Goal: Information Seeking & Learning: Learn about a topic

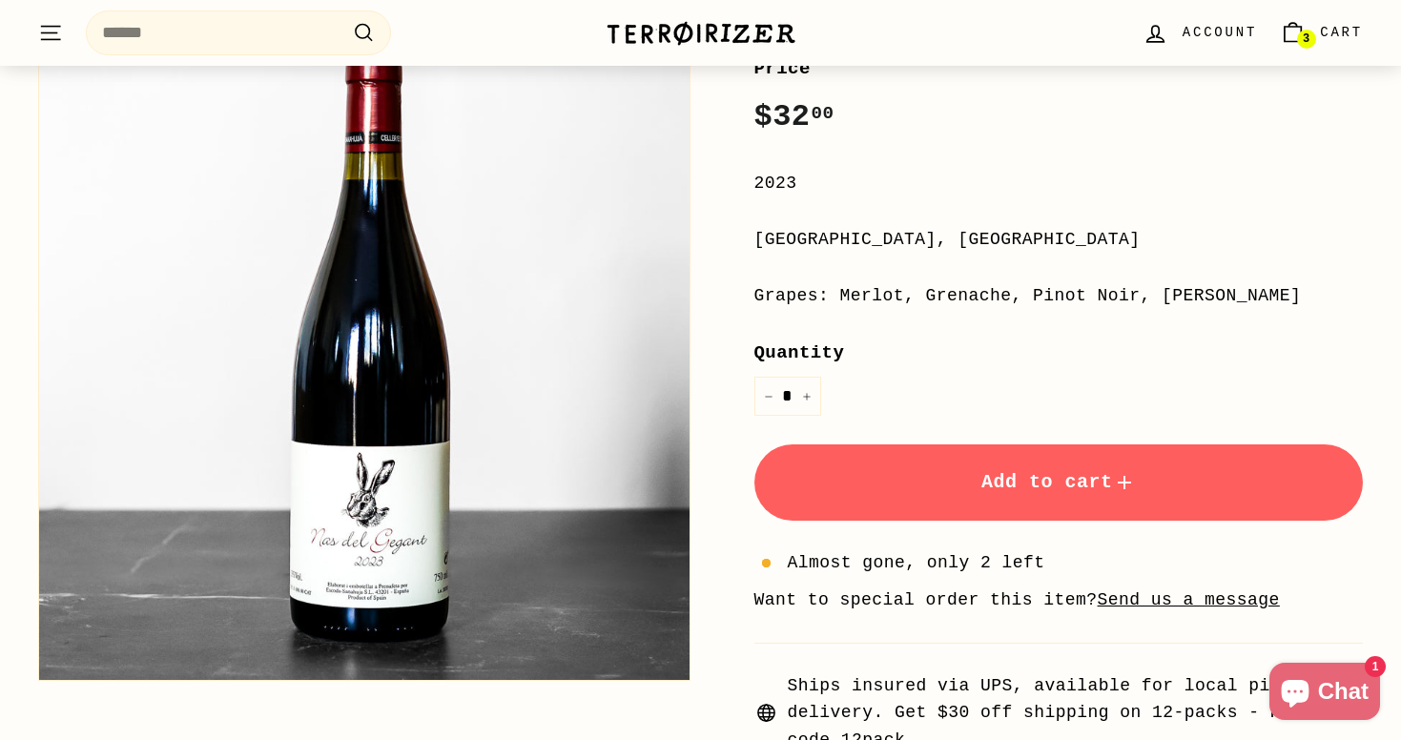
scroll to position [409, 0]
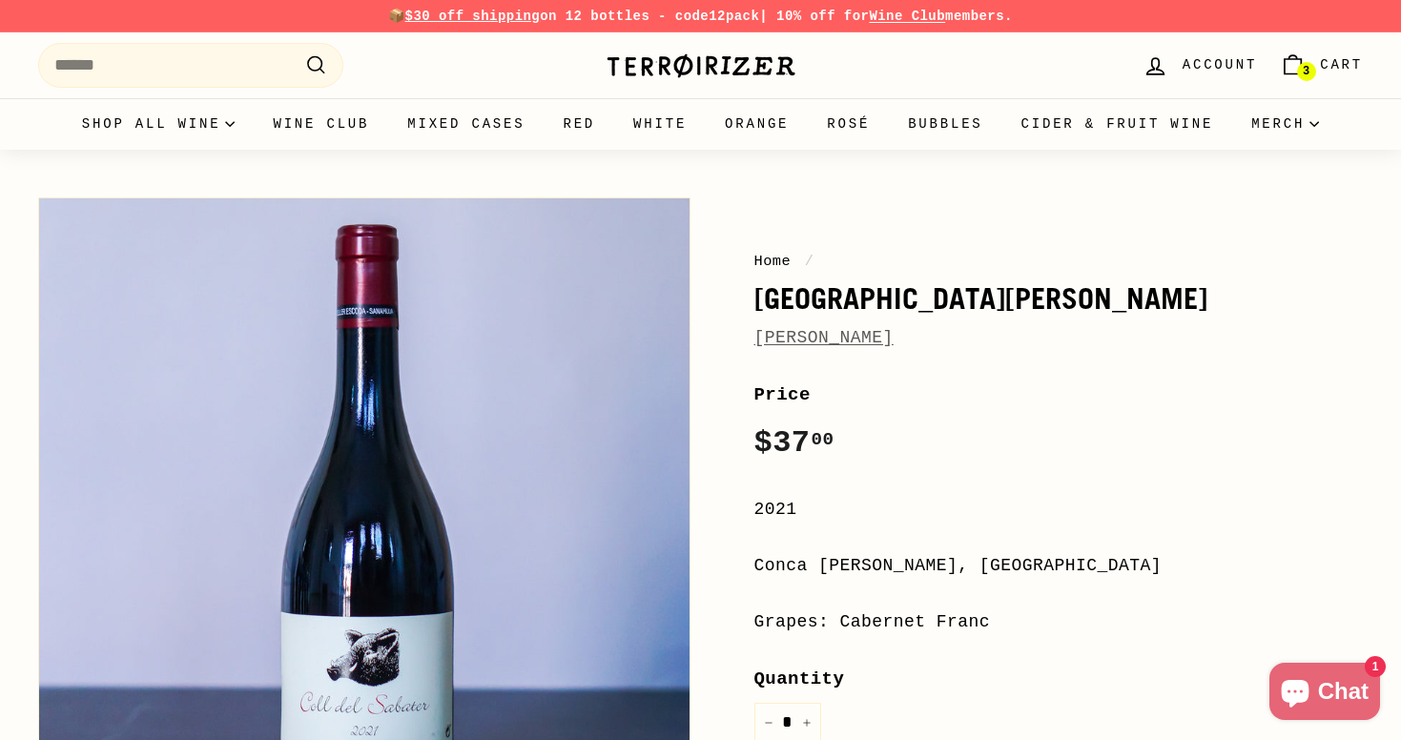
click at [890, 332] on link "[PERSON_NAME]" at bounding box center [823, 337] width 139 height 19
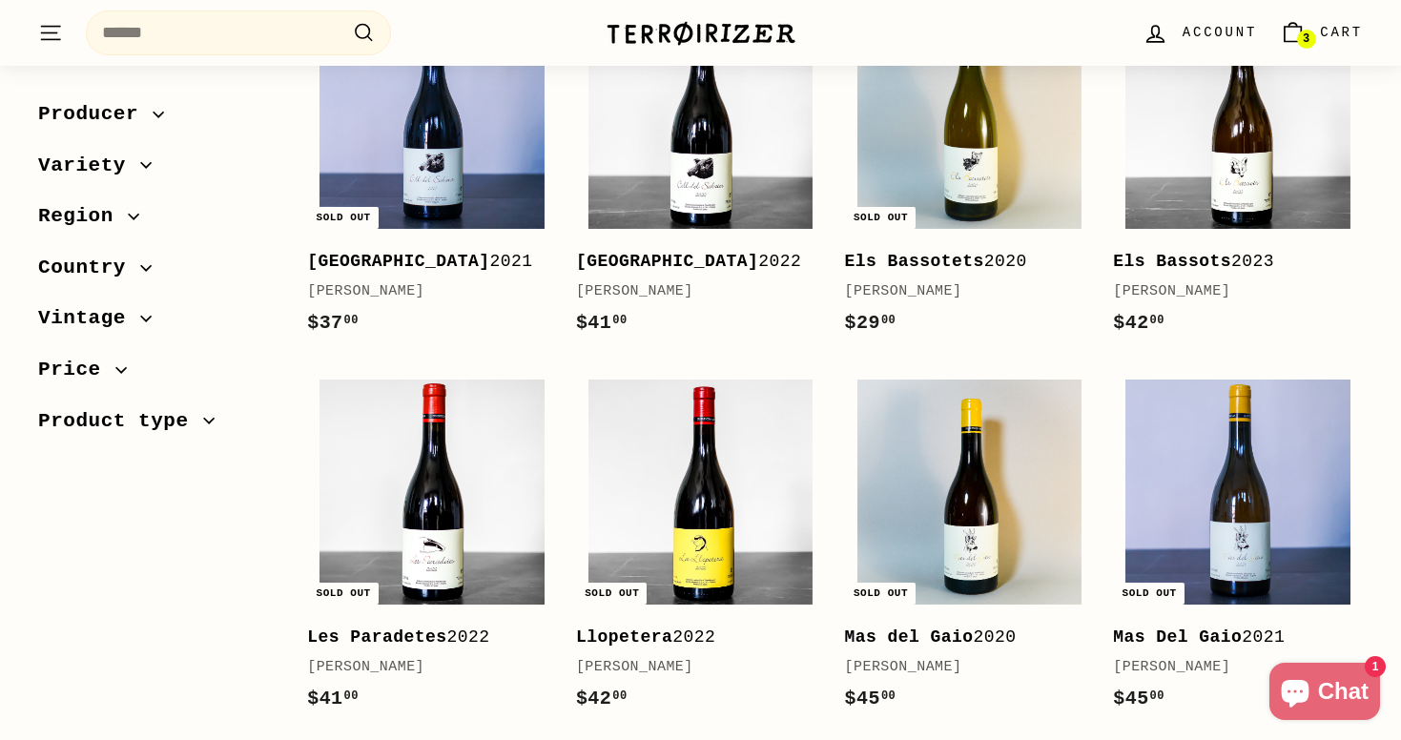
scroll to position [378, 0]
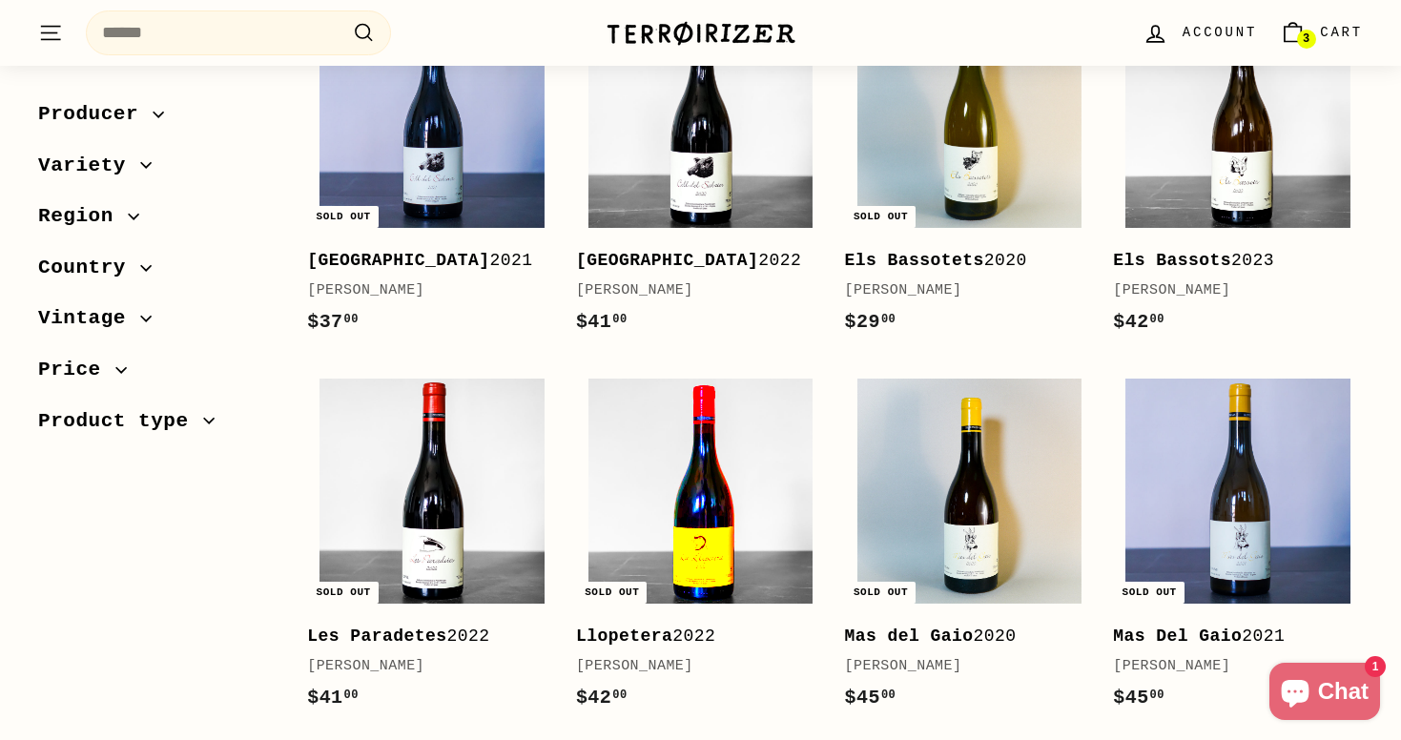
click at [758, 450] on img at bounding box center [700, 491] width 225 height 225
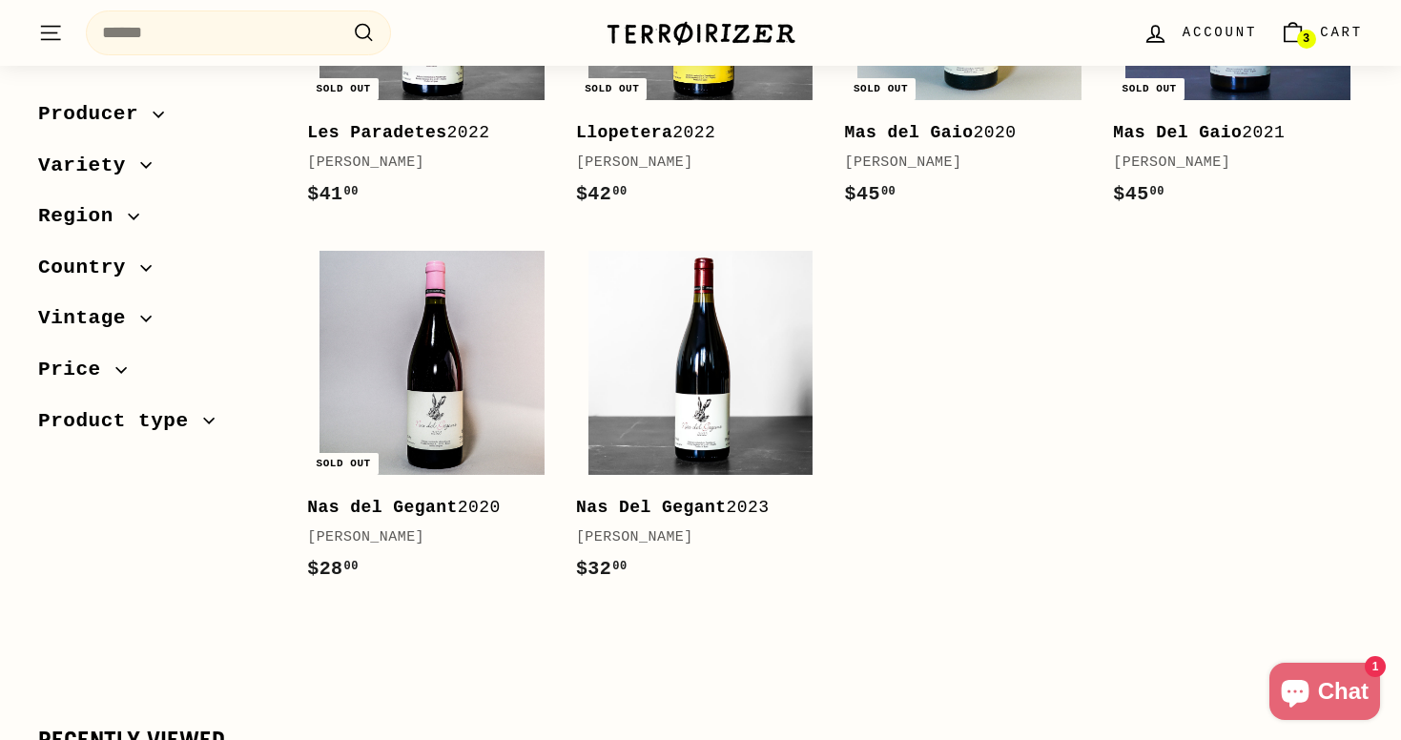
scroll to position [872, 0]
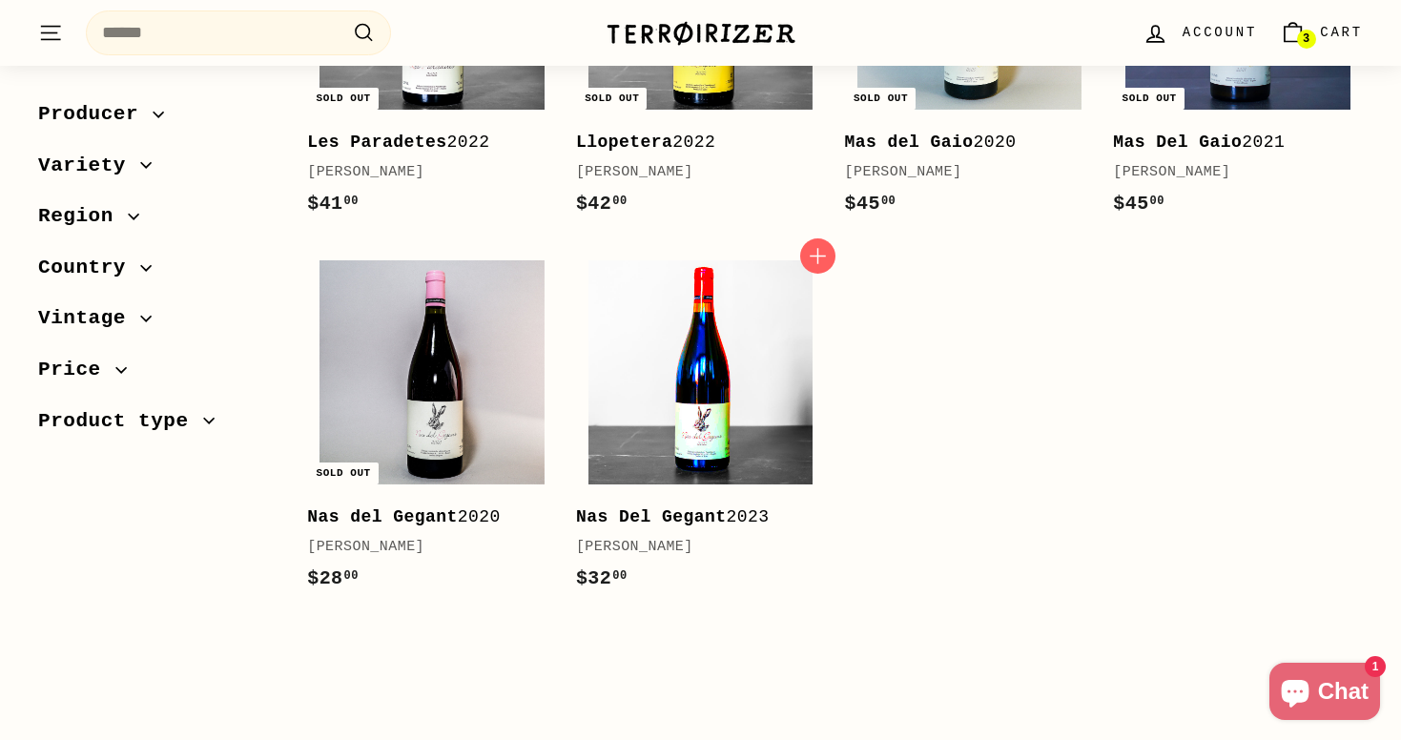
click at [699, 339] on img at bounding box center [700, 372] width 225 height 225
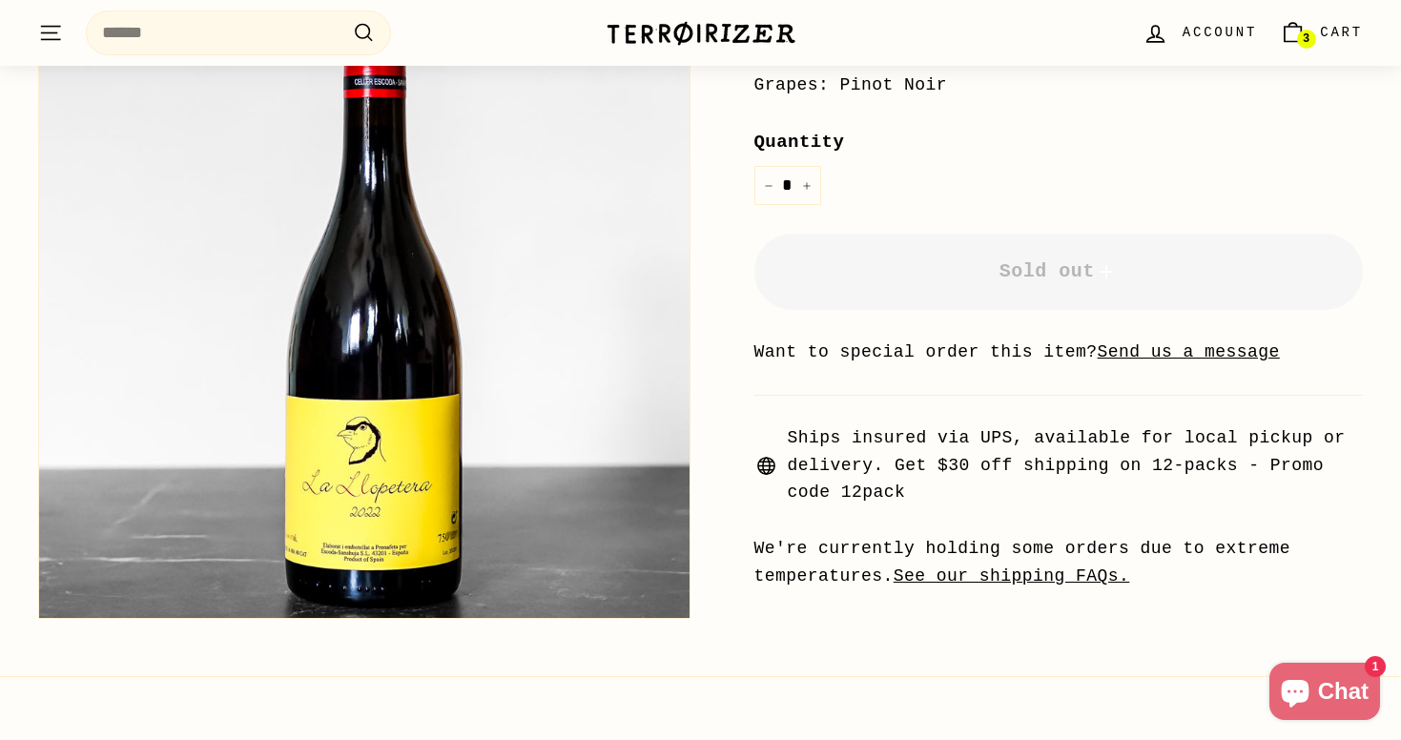
scroll to position [581, 0]
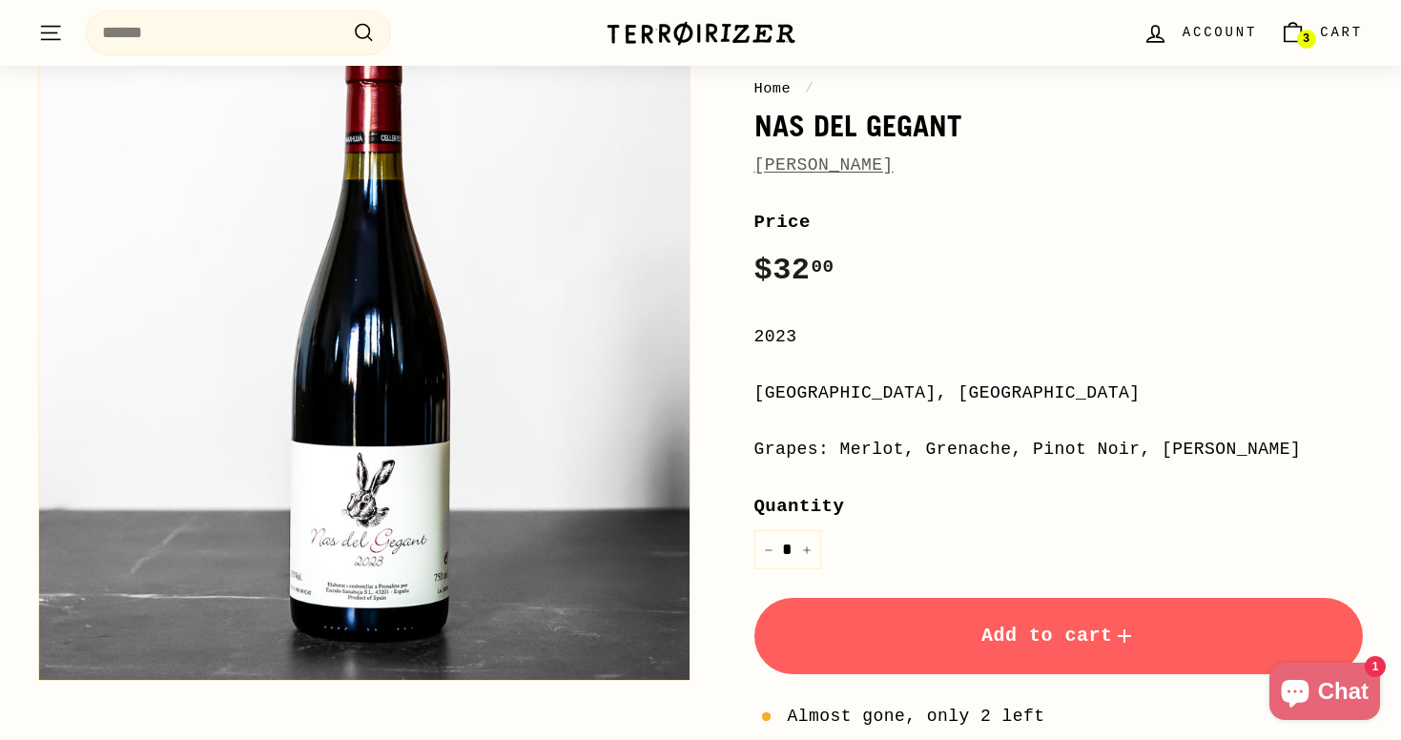
scroll to position [177, 0]
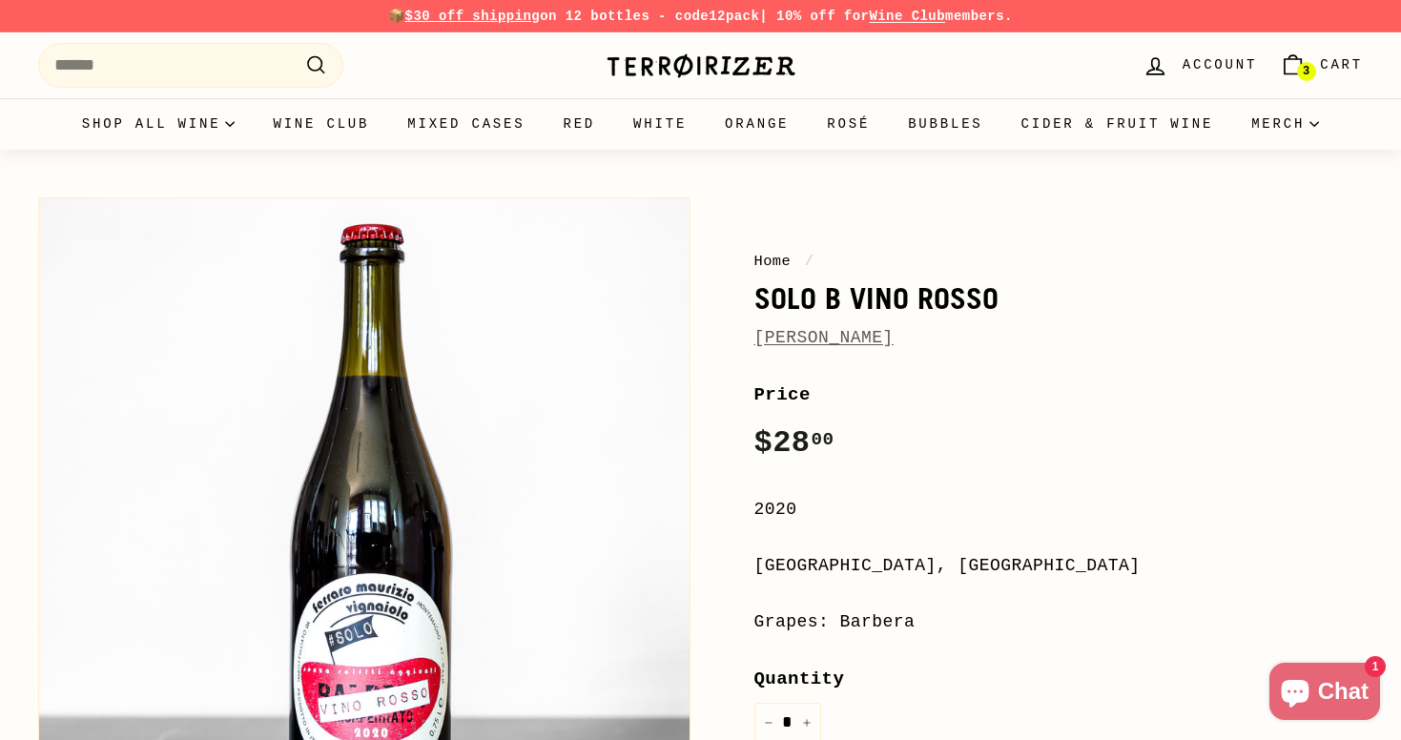
click at [893, 336] on link "[PERSON_NAME]" at bounding box center [823, 337] width 139 height 19
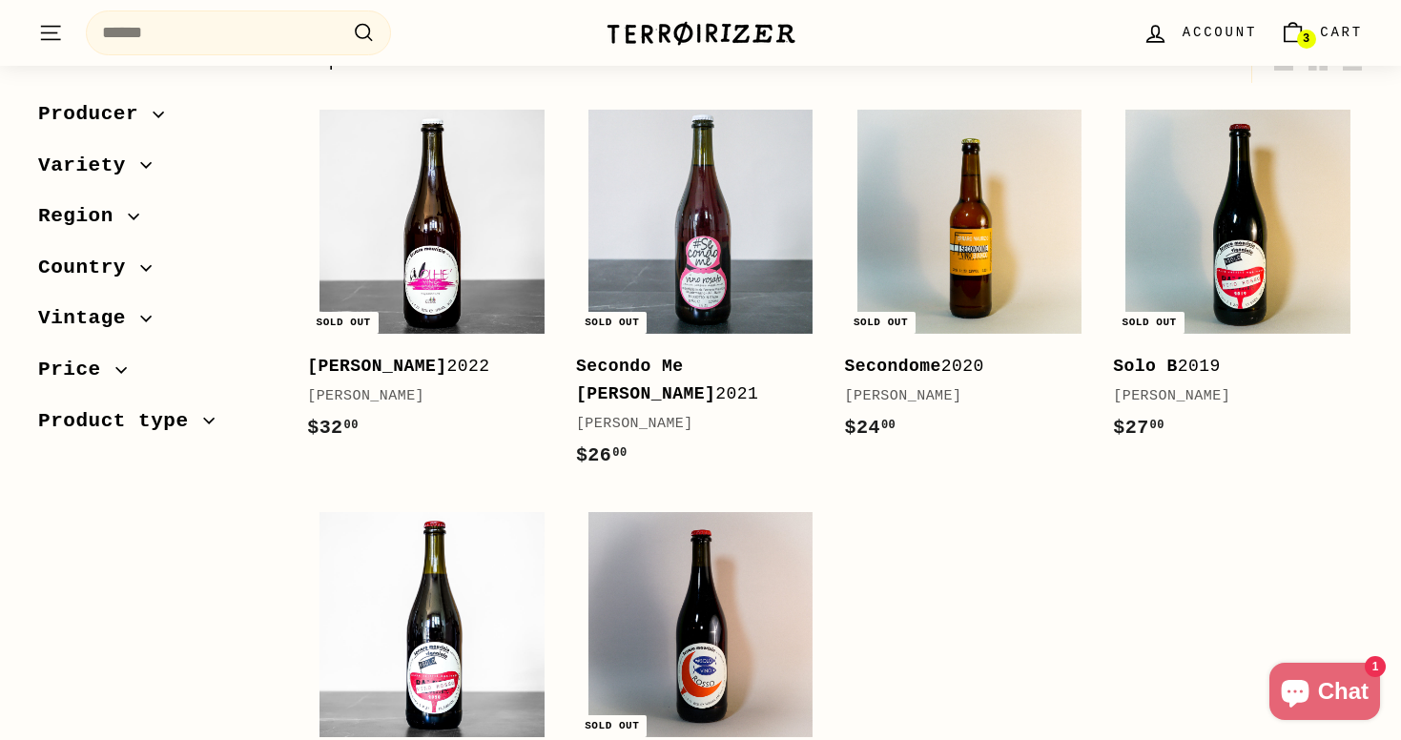
scroll to position [263, 0]
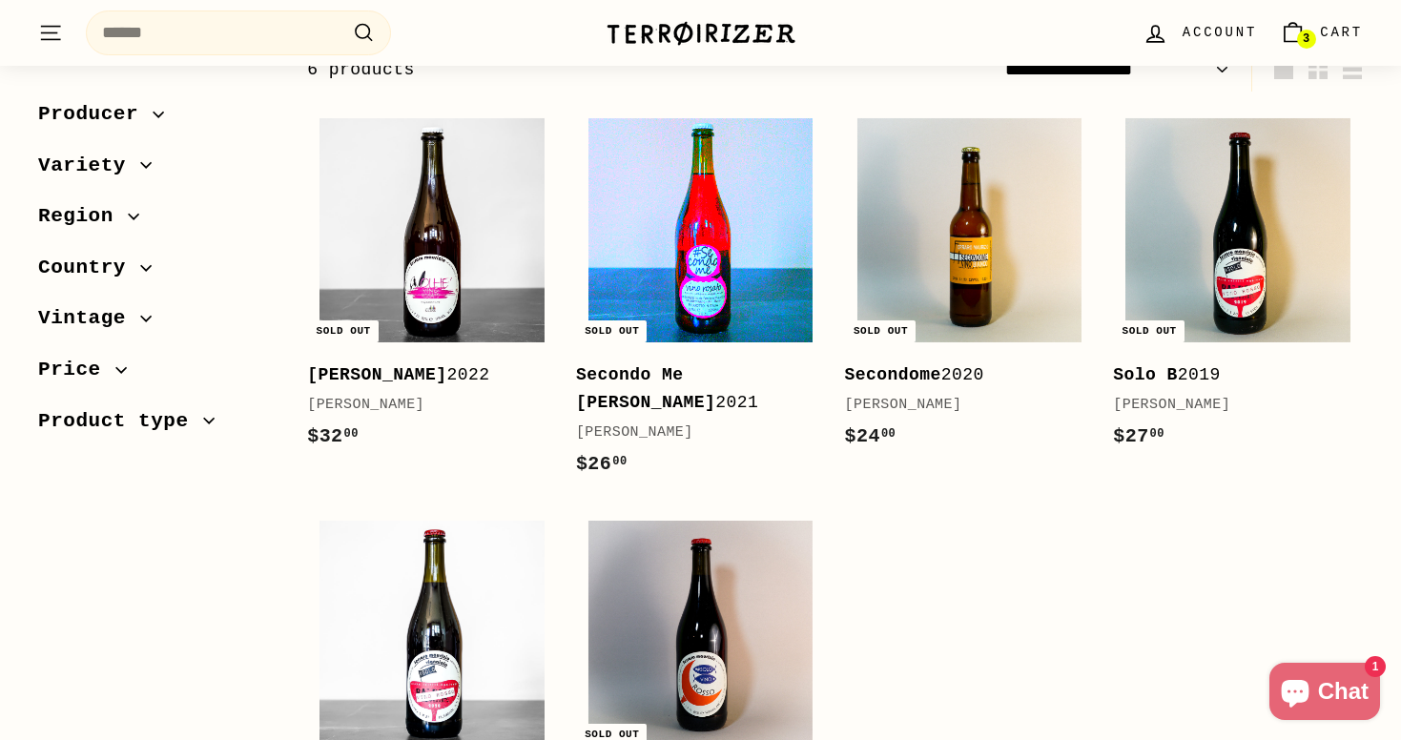
click at [737, 228] on img at bounding box center [700, 230] width 225 height 225
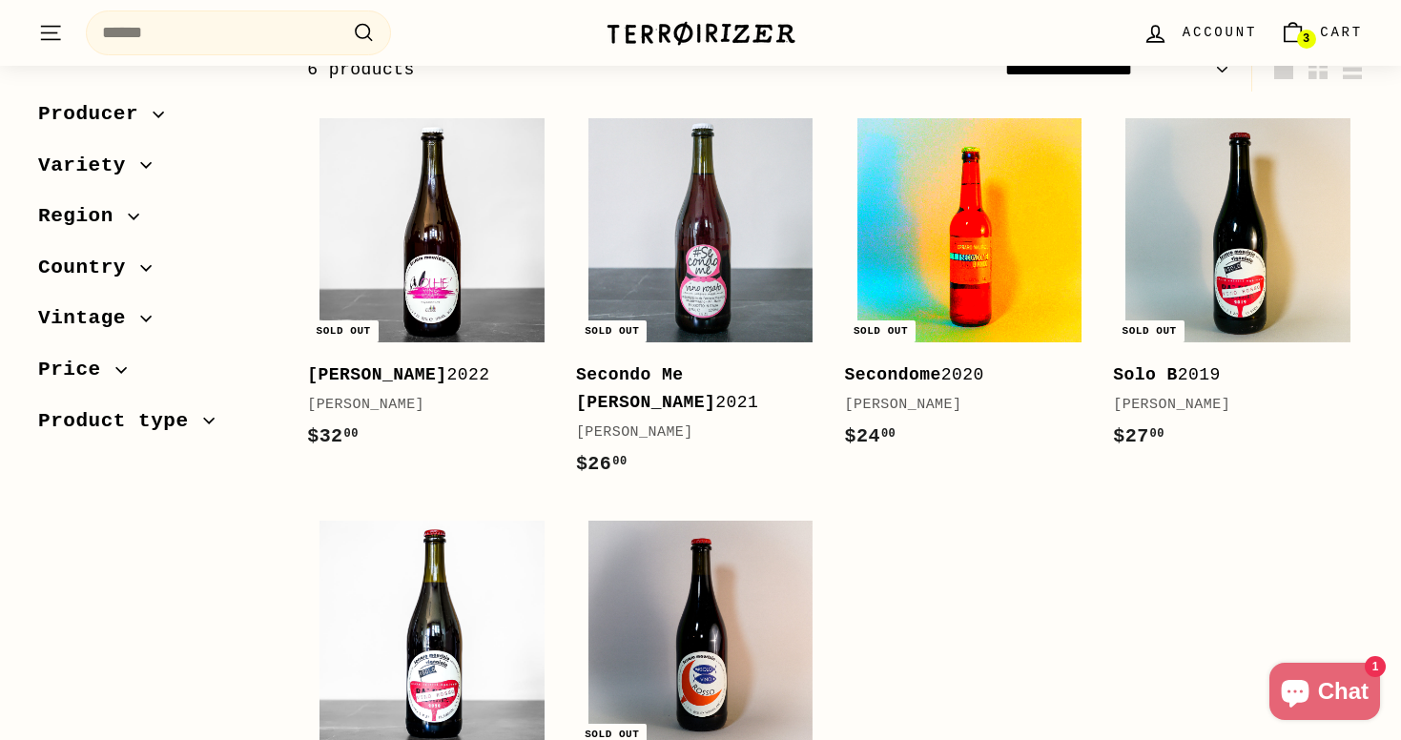
click at [921, 266] on img at bounding box center [969, 230] width 225 height 225
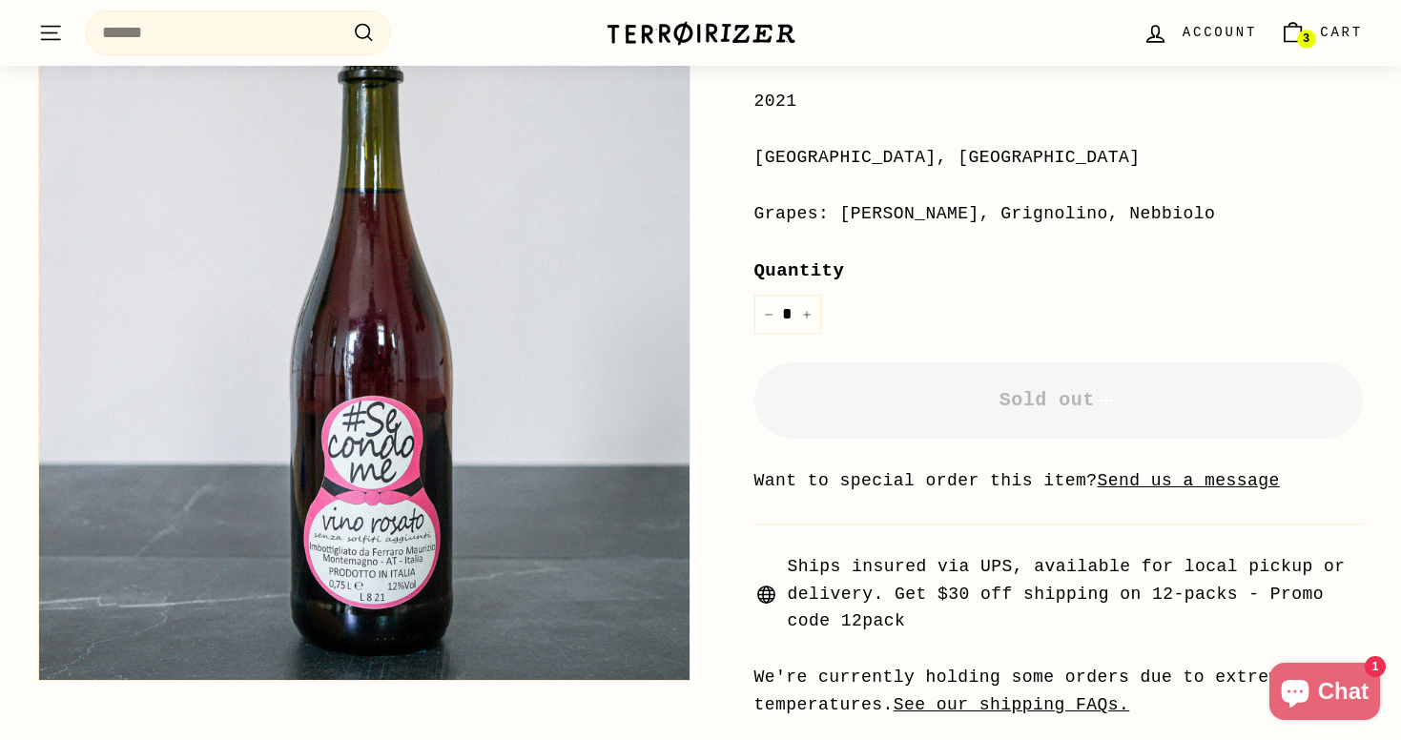
scroll to position [415, 0]
